Goal: Find specific page/section: Locate item on page

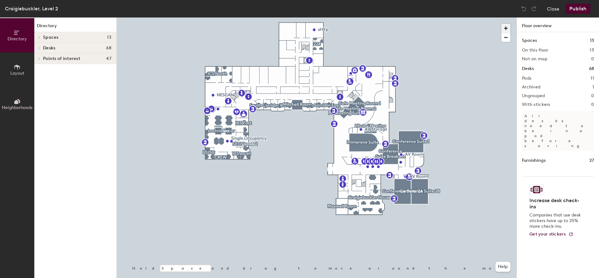
click at [507, 28] on span "button" at bounding box center [506, 28] width 9 height 9
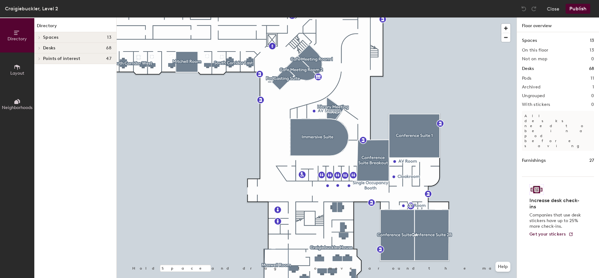
click at [41, 47] on div at bounding box center [38, 48] width 8 height 10
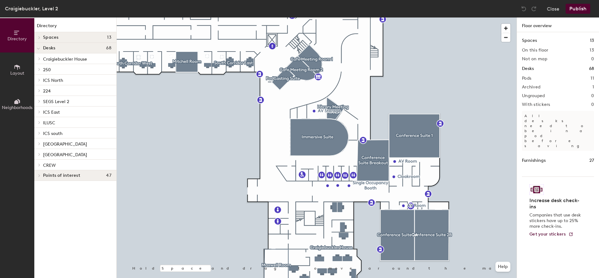
click at [39, 91] on icon at bounding box center [39, 90] width 2 height 3
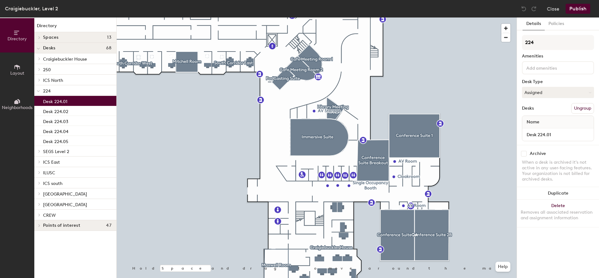
click at [52, 101] on p "Desk 224.01" at bounding box center [55, 100] width 24 height 7
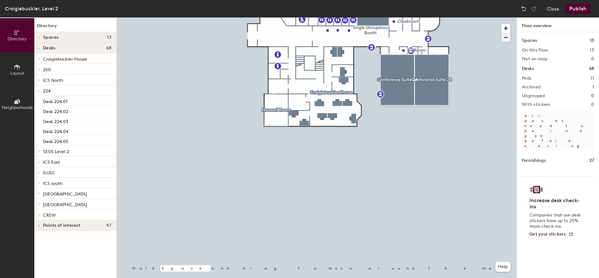
click at [506, 38] on span "button" at bounding box center [506, 37] width 9 height 9
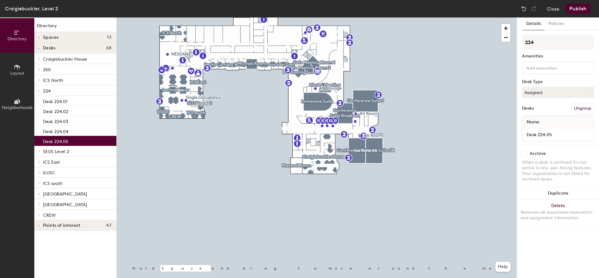
click at [54, 143] on p "Desk 224.05" at bounding box center [55, 140] width 25 height 7
click at [53, 133] on p "Desk 224.04" at bounding box center [55, 130] width 25 height 7
click at [48, 88] on span "224" at bounding box center [46, 90] width 7 height 5
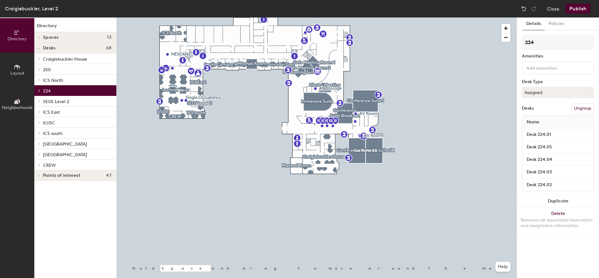
click at [39, 91] on icon at bounding box center [39, 90] width 2 height 3
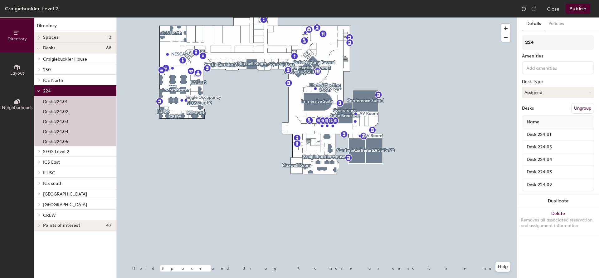
click at [47, 99] on p "Desk 224.01" at bounding box center [55, 100] width 24 height 7
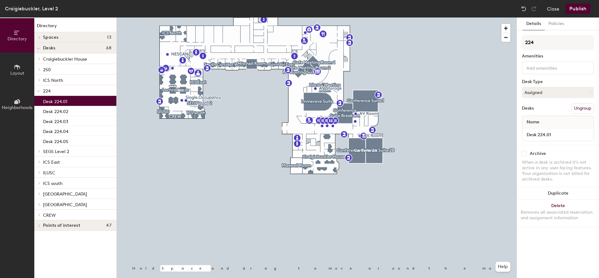
click at [40, 58] on icon at bounding box center [39, 58] width 1 height 2
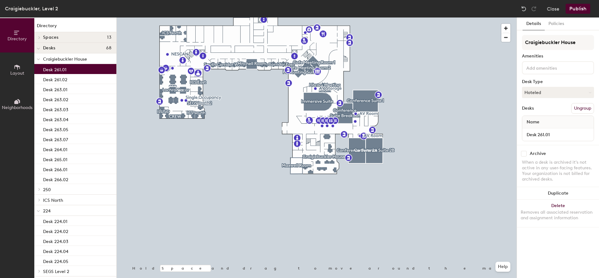
click at [47, 70] on p "Desk 261.01" at bounding box center [54, 68] width 23 height 7
click at [58, 224] on p "Desk 224.01" at bounding box center [55, 220] width 24 height 7
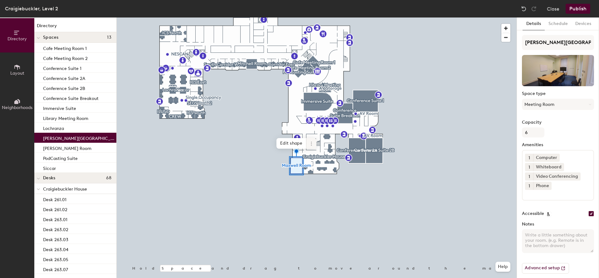
click at [311, 141] on icon at bounding box center [311, 143] width 5 height 5
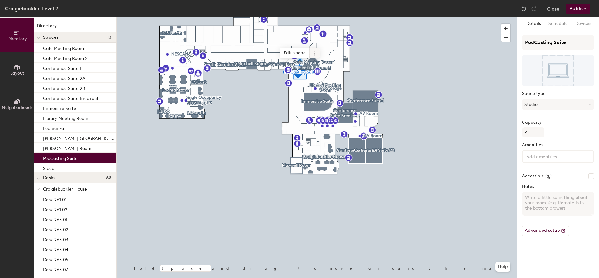
click at [314, 55] on icon at bounding box center [314, 53] width 5 height 5
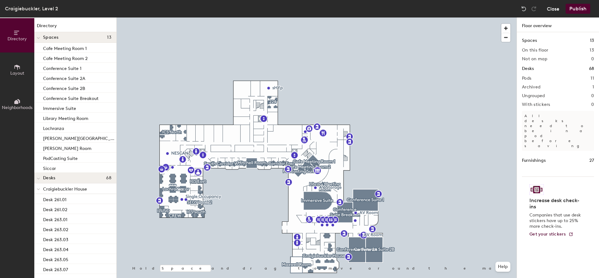
click at [558, 6] on button "Close" at bounding box center [553, 9] width 12 height 10
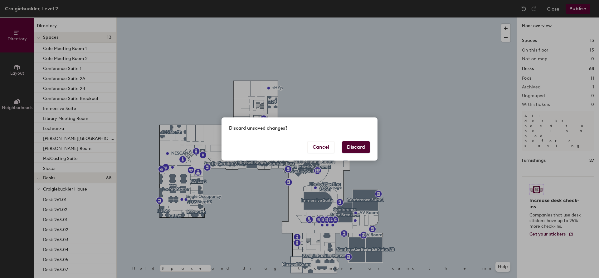
click at [351, 146] on button "Discard" at bounding box center [356, 147] width 28 height 12
